Goal: Check status: Check status

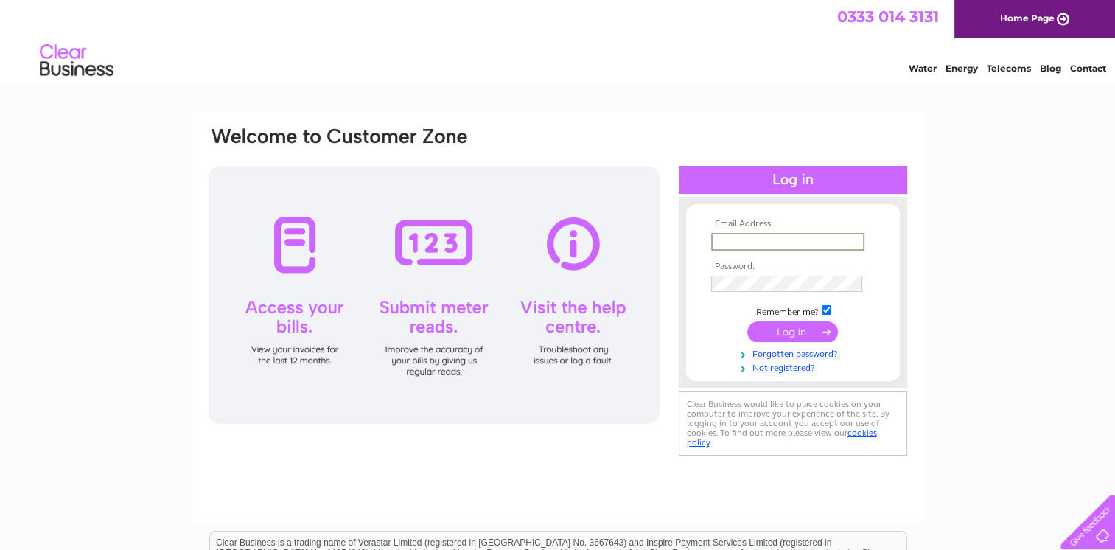
click at [753, 240] on input "text" at bounding box center [787, 242] width 153 height 18
click at [744, 239] on input "text" at bounding box center [787, 242] width 153 height 18
type input "farmaccounts@buccleuch.com"
click at [748, 321] on input "submit" at bounding box center [793, 331] width 91 height 21
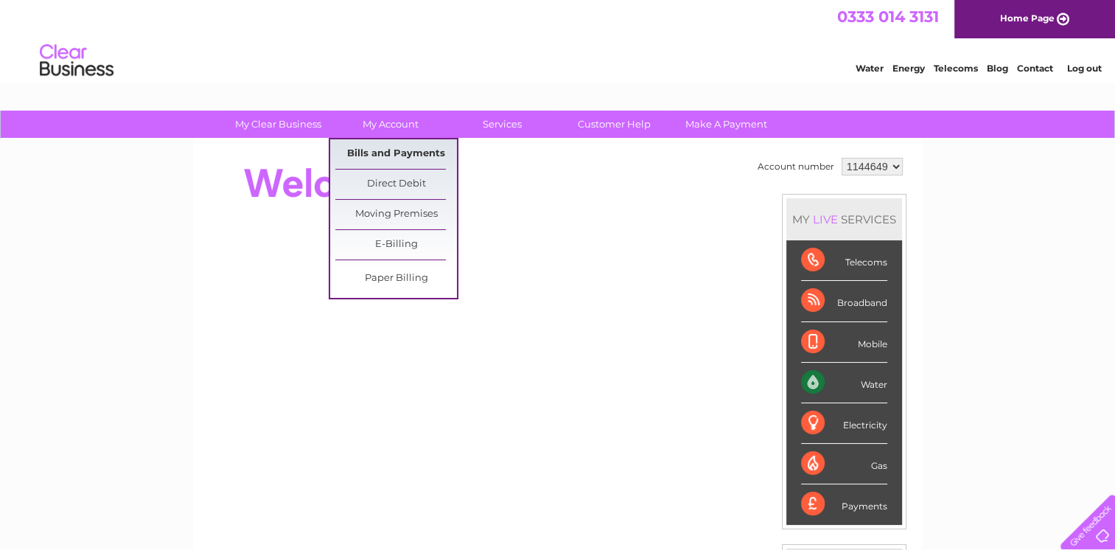
click at [401, 156] on link "Bills and Payments" at bounding box center [396, 153] width 122 height 29
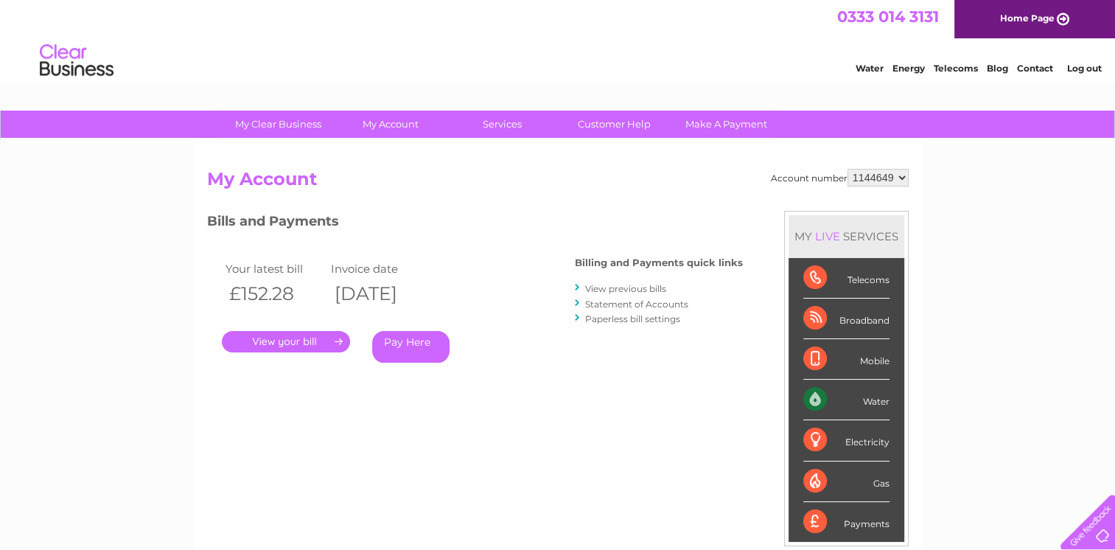
click at [307, 345] on link "." at bounding box center [286, 341] width 128 height 21
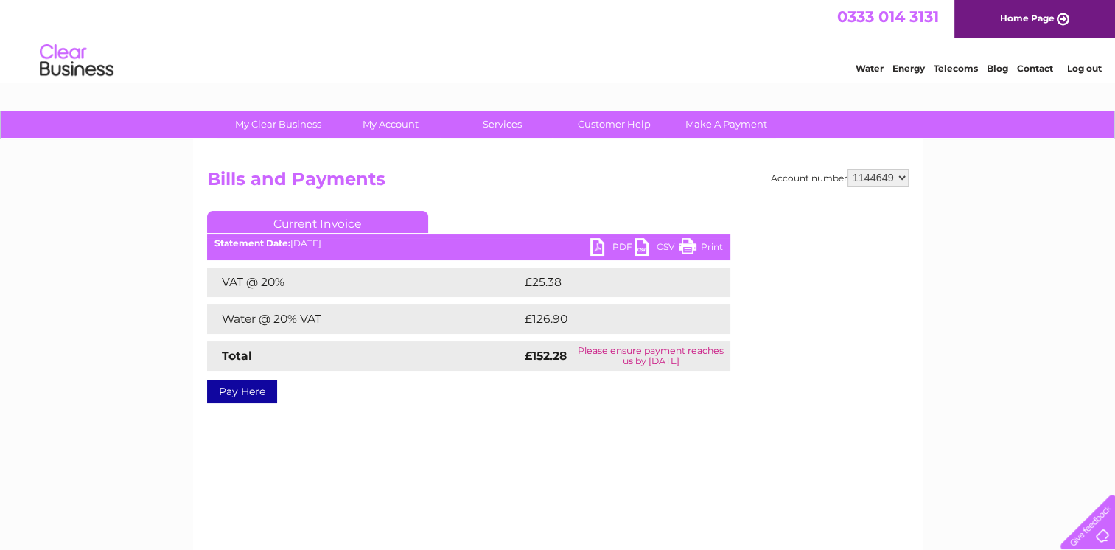
click at [618, 247] on link "PDF" at bounding box center [613, 248] width 44 height 21
